Goal: Transaction & Acquisition: Purchase product/service

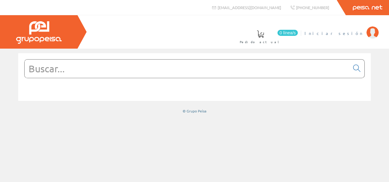
click at [358, 33] on span "Iniciar sesión" at bounding box center [333, 33] width 59 height 6
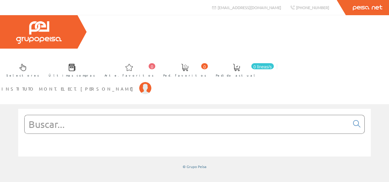
click at [49, 115] on input "text" at bounding box center [187, 124] width 325 height 18
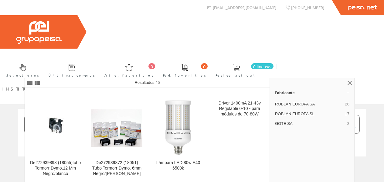
scroll to position [456, 0]
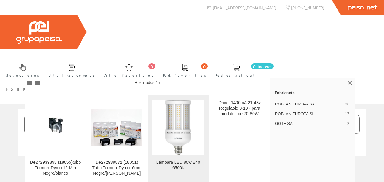
type input "ROBLAN 80W"
click at [177, 108] on img at bounding box center [179, 127] width 26 height 55
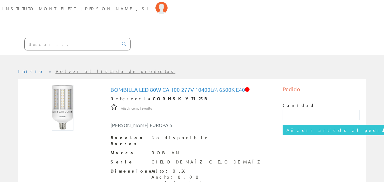
scroll to position [69, 0]
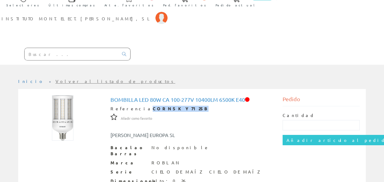
drag, startPoint x: 168, startPoint y: 54, endPoint x: 133, endPoint y: 55, distance: 35.3
click at [133, 106] on div "Referencia CORNSKY7125B" at bounding box center [192, 109] width 163 height 6
copy font "CORNSKY7125B"
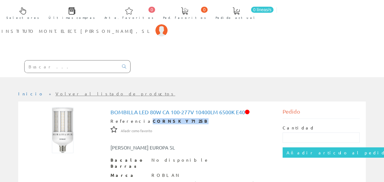
scroll to position [59, 0]
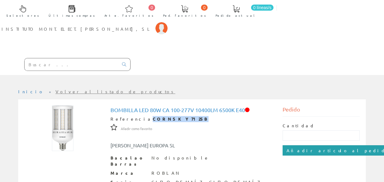
click at [313, 145] on input "Añadir artículo al pedido" at bounding box center [339, 150] width 112 height 10
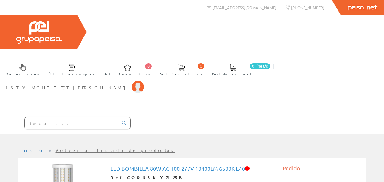
scroll to position [59, 0]
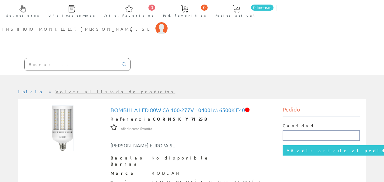
drag, startPoint x: 286, startPoint y: 81, endPoint x: 285, endPoint y: 173, distance: 92.4
click at [286, 130] on input "text" at bounding box center [321, 135] width 77 height 10
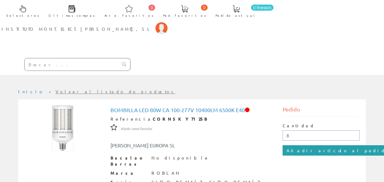
type input "8"
click at [305, 145] on input "Añadir artículo al pedido" at bounding box center [339, 150] width 112 height 10
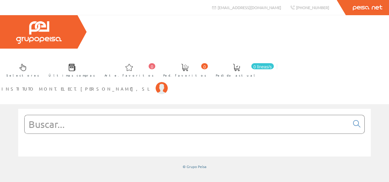
click at [62, 115] on input "text" at bounding box center [187, 124] width 325 height 18
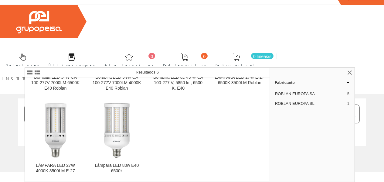
scroll to position [17, 0]
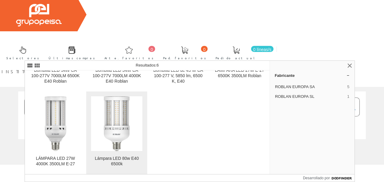
type input "cornsky"
click at [117, 124] on img at bounding box center [117, 123] width 26 height 55
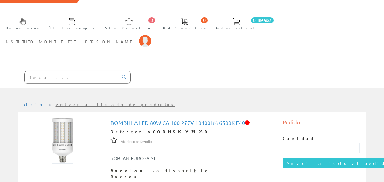
scroll to position [39, 0]
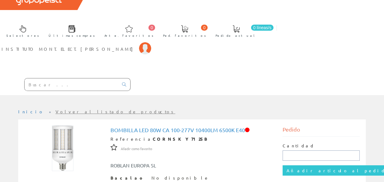
click at [290, 150] on input "text" at bounding box center [321, 155] width 77 height 10
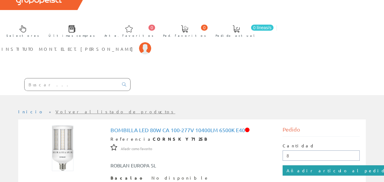
type input "8"
click at [312, 165] on input "Añadir artículo al pedido" at bounding box center [339, 170] width 112 height 10
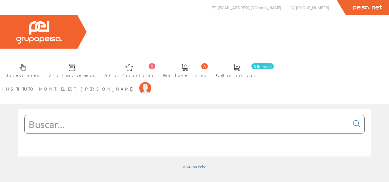
click at [103, 115] on input "text" at bounding box center [187, 124] width 325 height 18
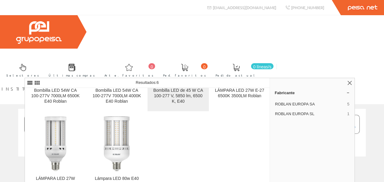
scroll to position [67, 0]
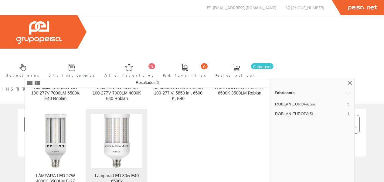
type input "CORNSKY"
click at [122, 134] on img at bounding box center [117, 141] width 26 height 55
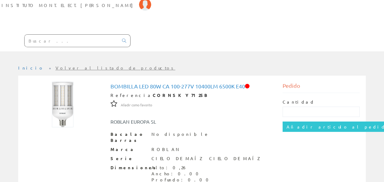
scroll to position [79, 0]
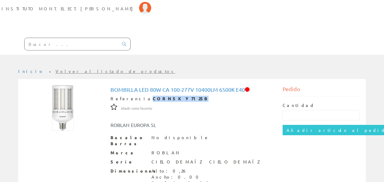
drag, startPoint x: 168, startPoint y: 43, endPoint x: 133, endPoint y: 43, distance: 35.2
click at [133, 96] on div "Referencia CORNSKY7125B" at bounding box center [192, 99] width 163 height 6
copy font "CORNSKY7125B"
click at [211, 168] on div "Dimensiones Alto: 0,26 Ancho: 0.00 Profundo: 0.00 Volumen: 0.00 Peso: 0.00" at bounding box center [192, 183] width 163 height 30
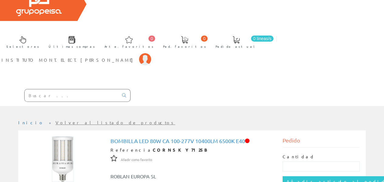
scroll to position [0, 0]
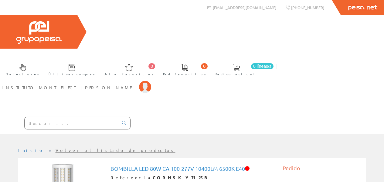
click at [32, 117] on input "text" at bounding box center [72, 123] width 94 height 12
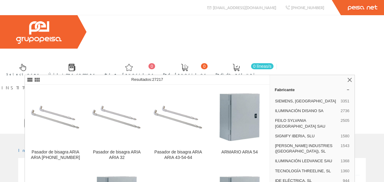
type input "A"
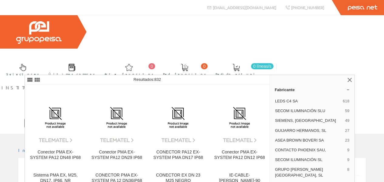
type input "B"
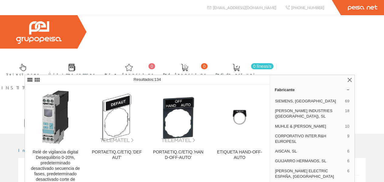
type input "F"
